Goal: Information Seeking & Learning: Learn about a topic

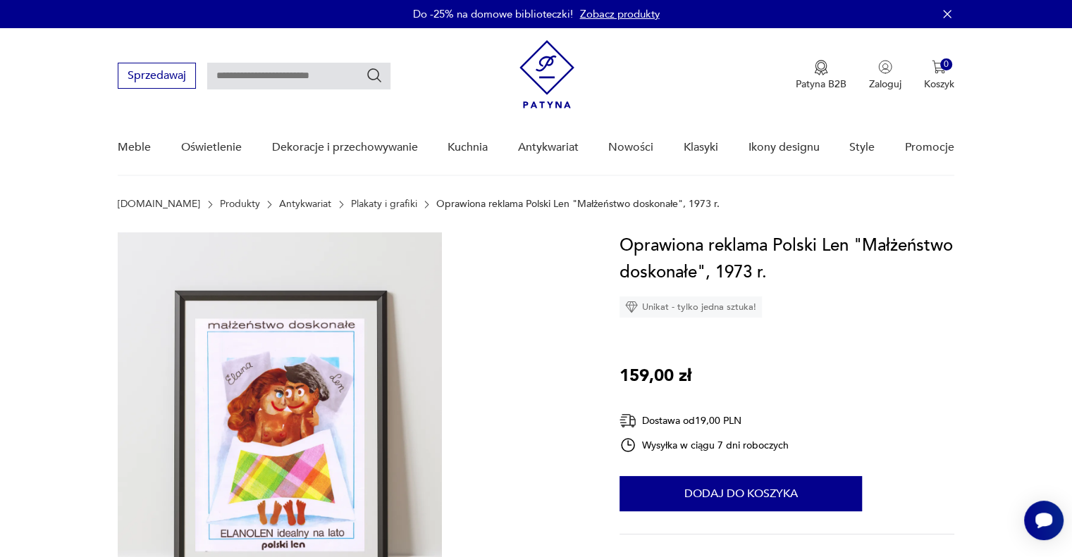
scroll to position [164, 0]
